Goal: Feedback & Contribution: Submit feedback/report problem

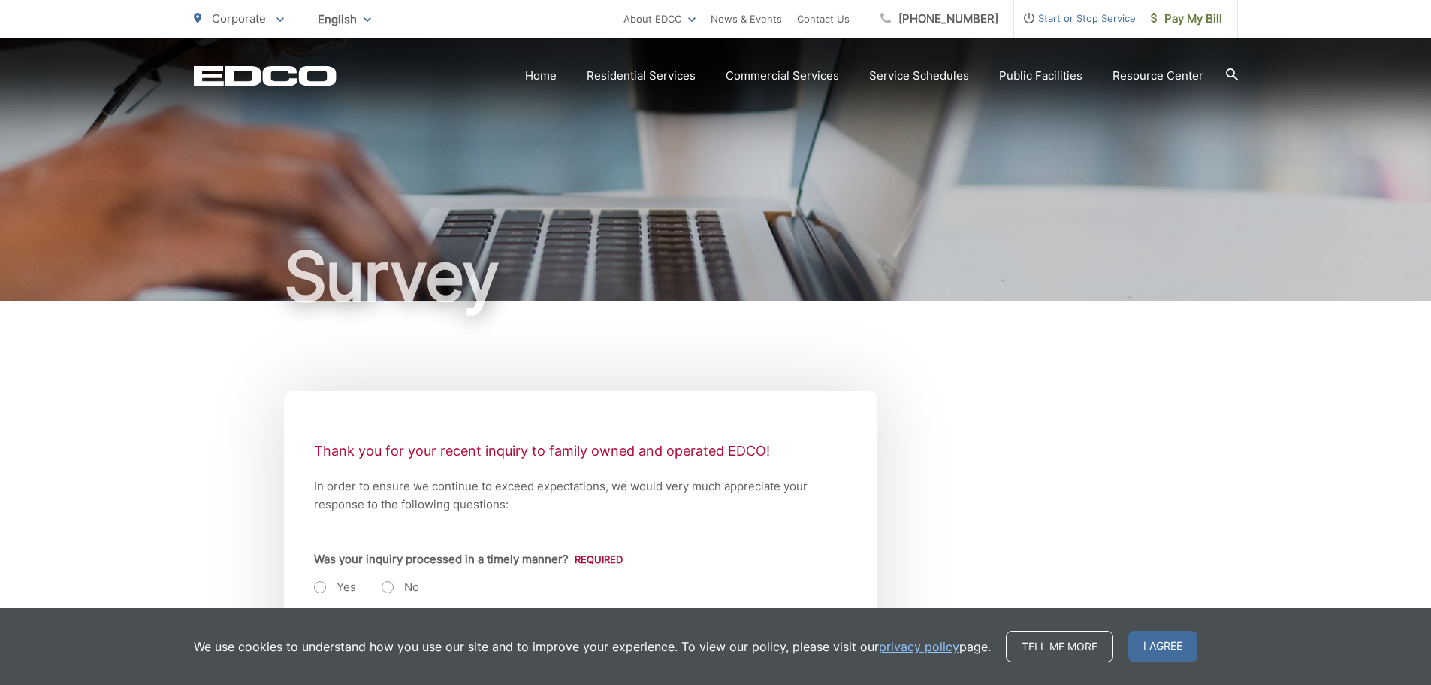
click at [322, 585] on label "Yes" at bounding box center [335, 586] width 42 height 15
radio input "true"
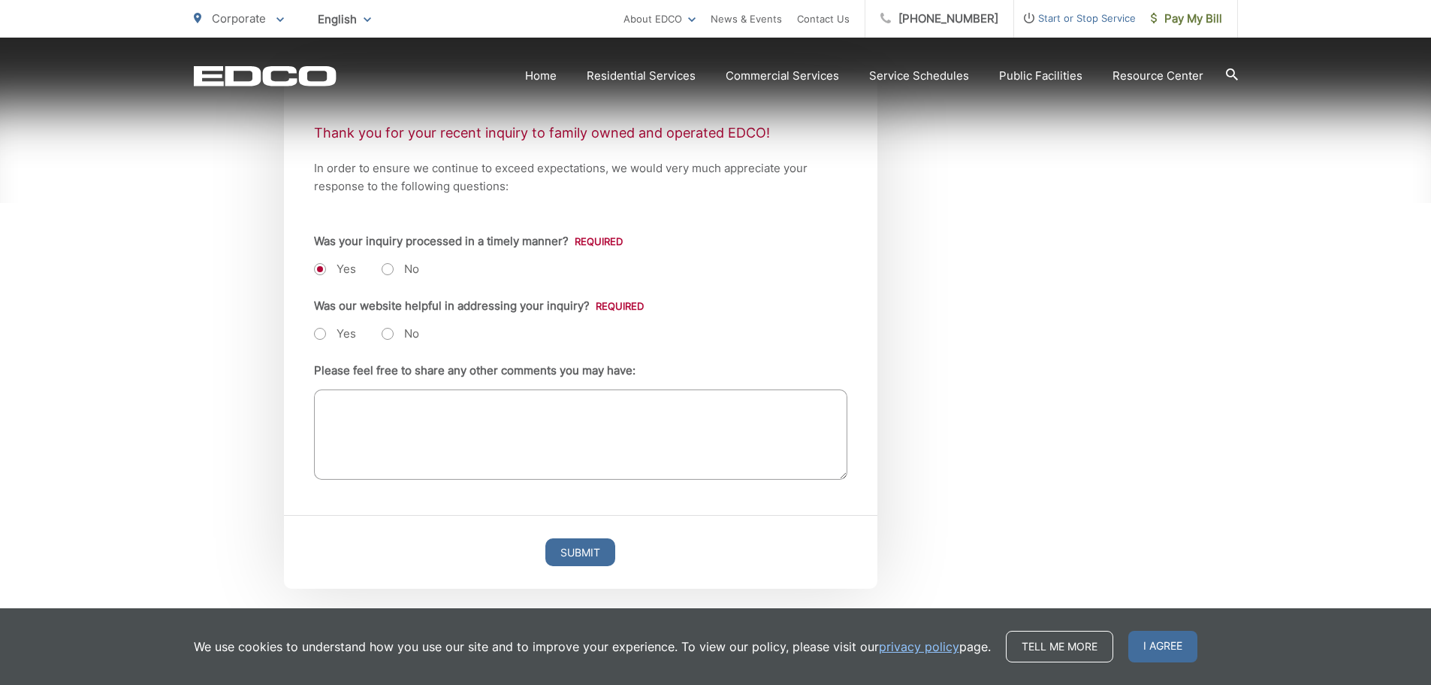
scroll to position [333, 0]
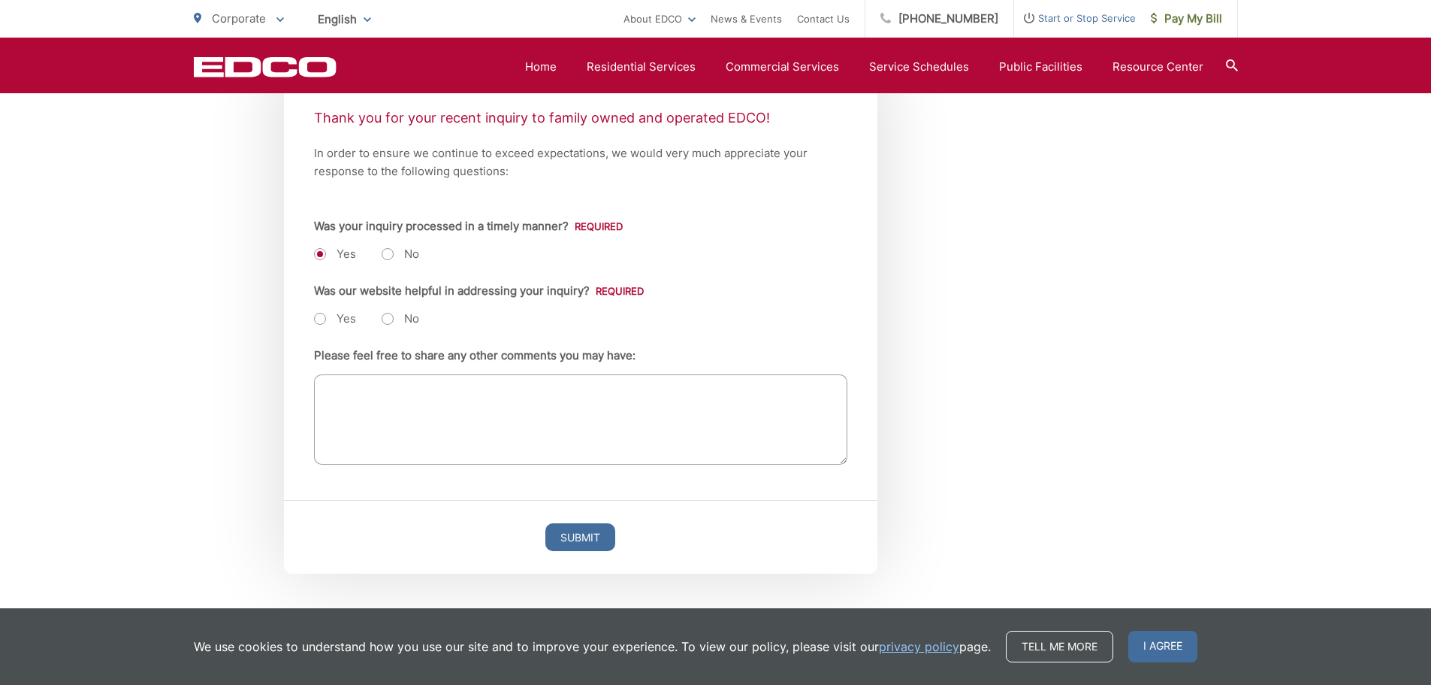
click at [320, 318] on label "Yes" at bounding box center [335, 318] width 42 height 15
radio input "true"
click at [564, 533] on input "Submit" at bounding box center [581, 537] width 70 height 28
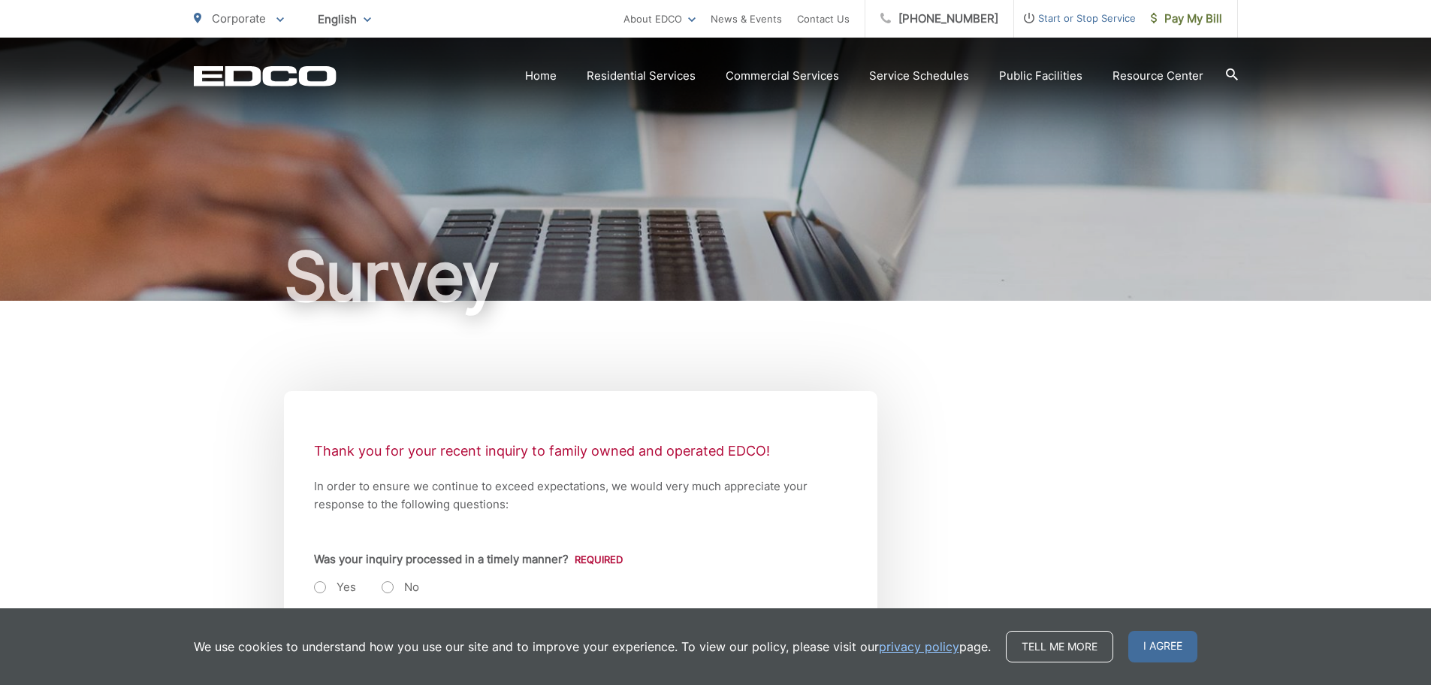
click at [322, 588] on label "Yes" at bounding box center [335, 586] width 42 height 15
radio input "true"
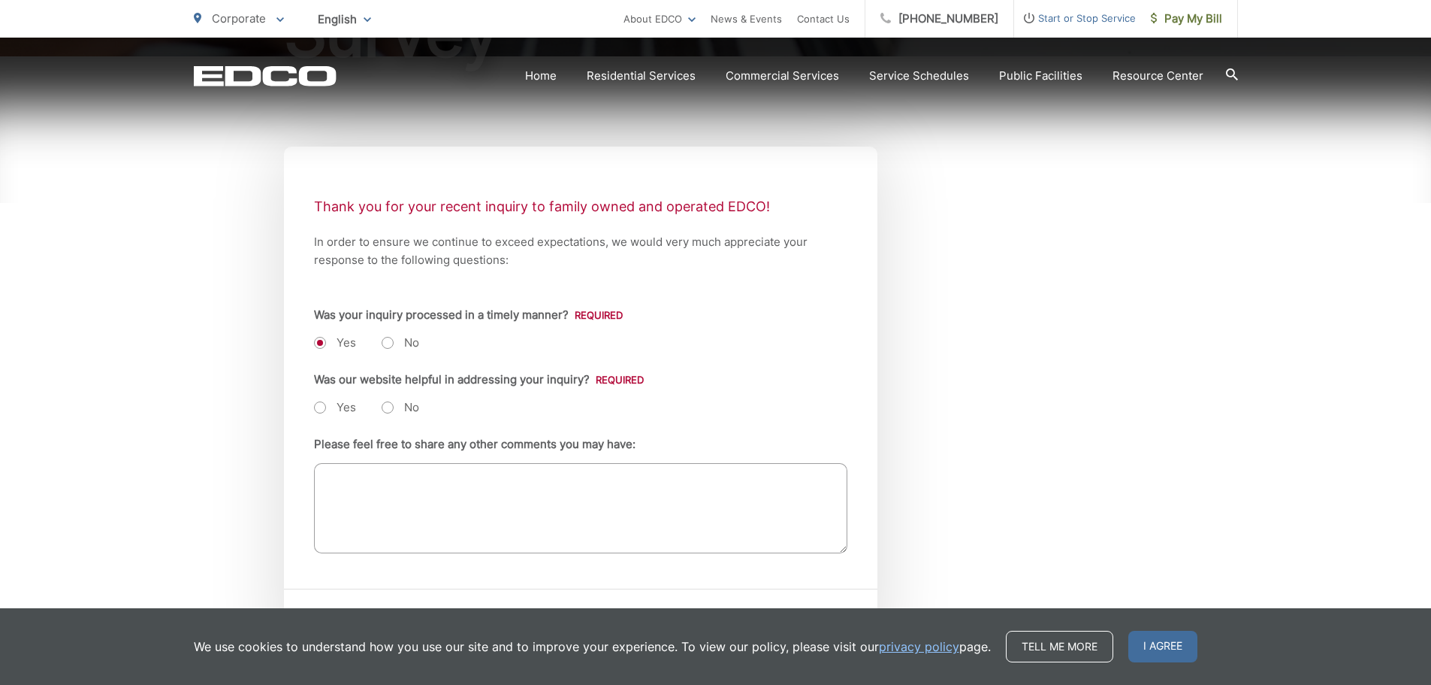
scroll to position [254, 0]
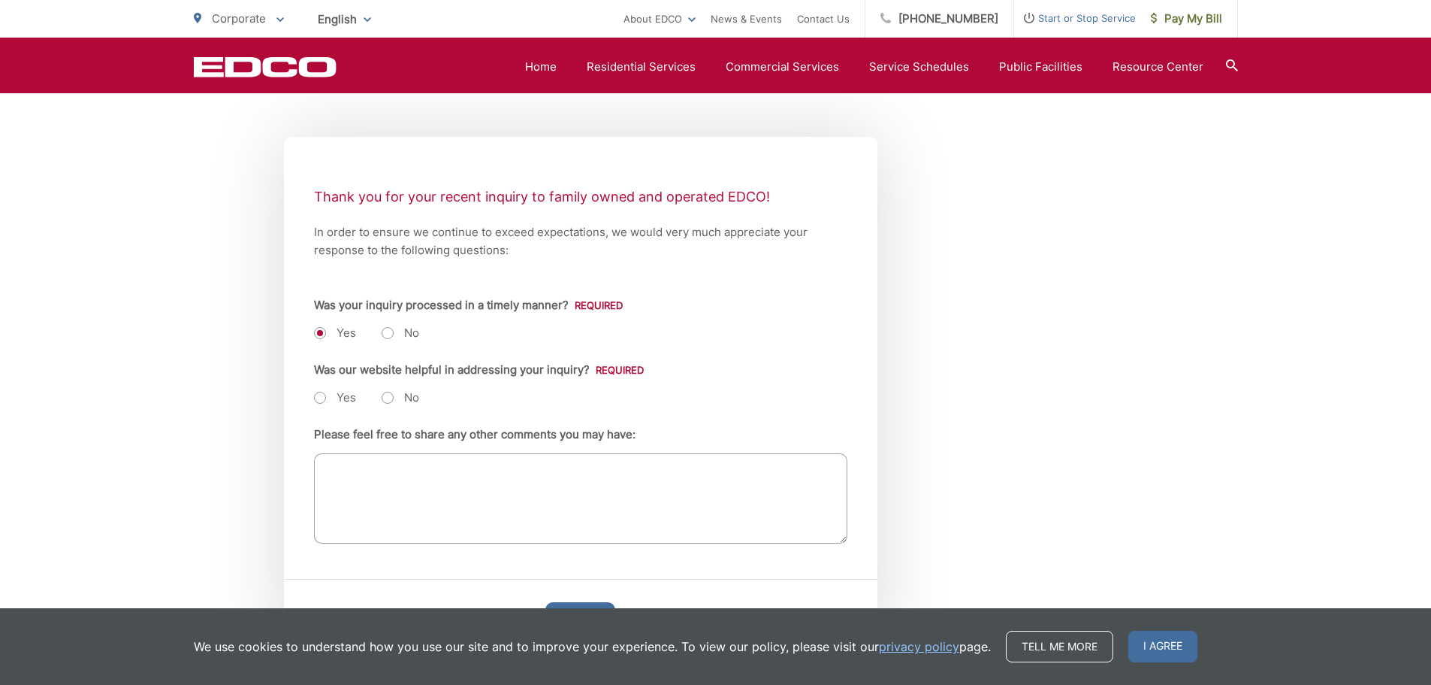
click at [321, 394] on label "Yes" at bounding box center [335, 397] width 42 height 15
radio input "true"
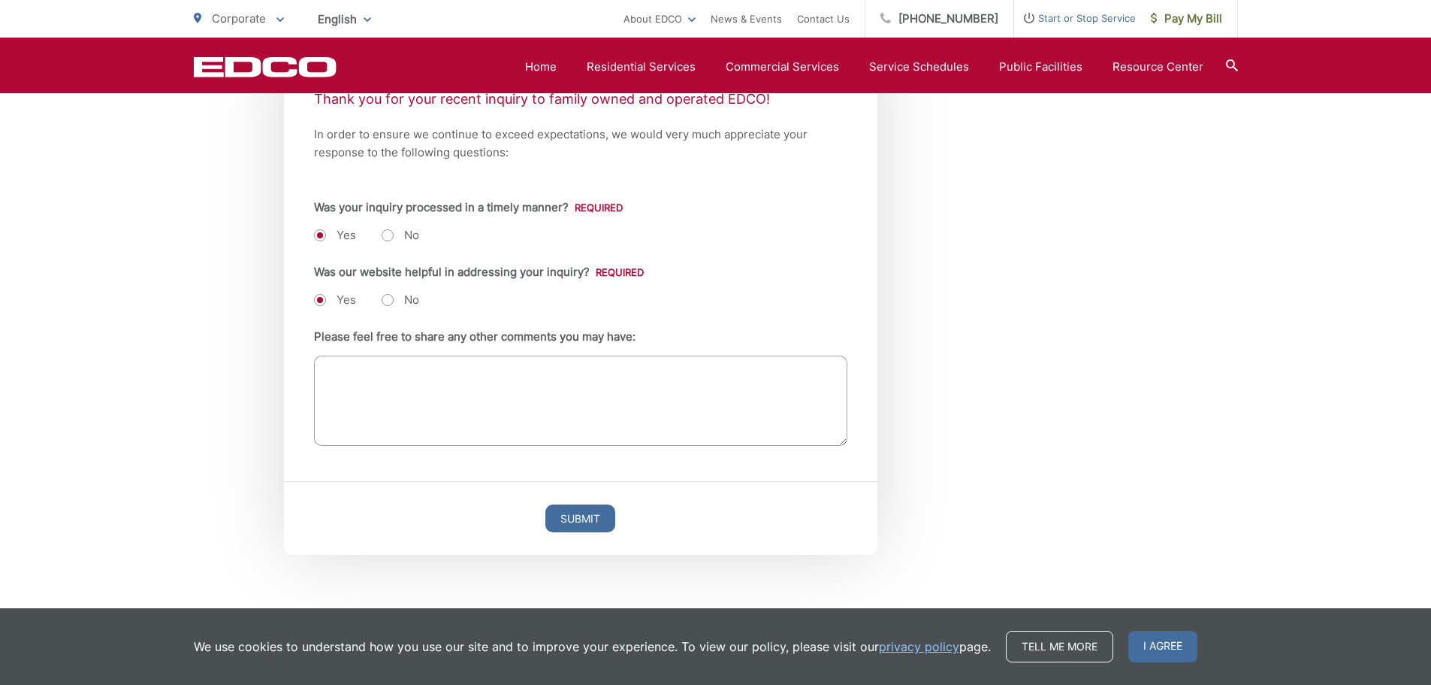
scroll to position [367, 0]
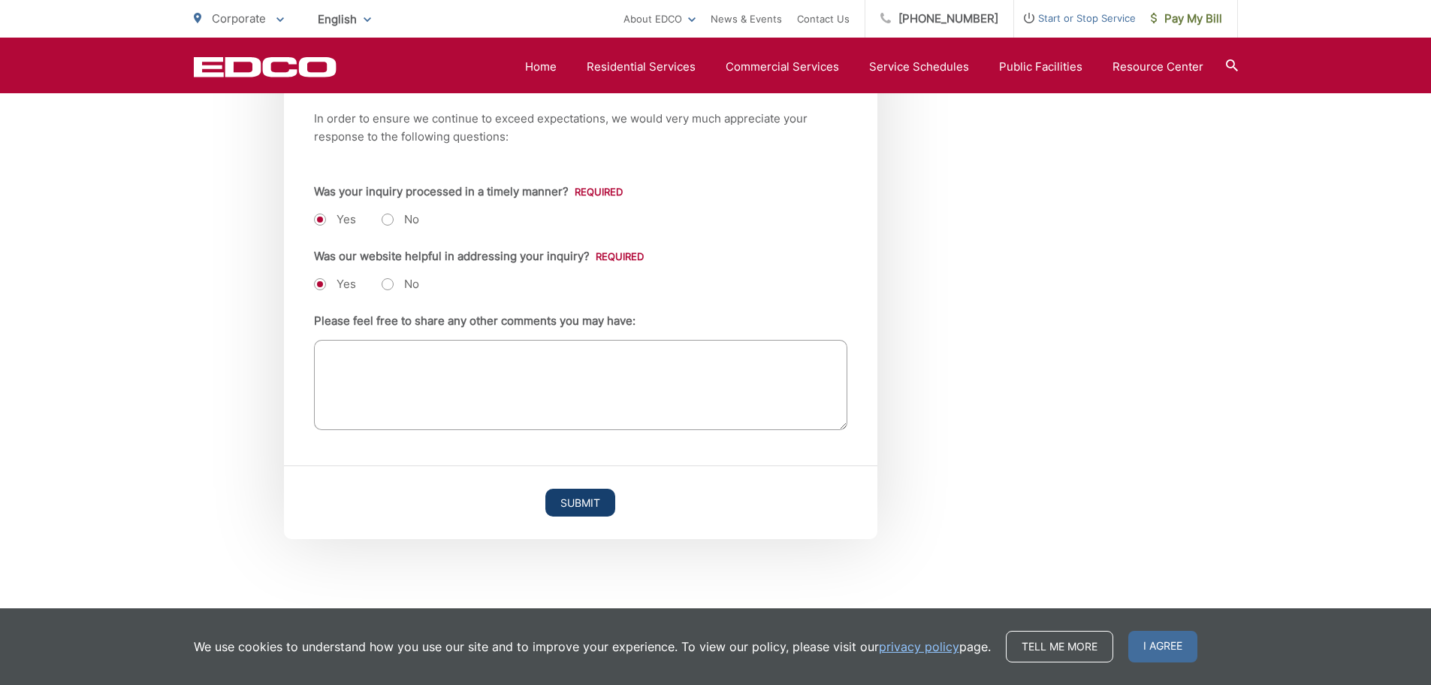
click at [579, 502] on input "Submit" at bounding box center [581, 502] width 70 height 28
